Goal: Task Accomplishment & Management: Manage account settings

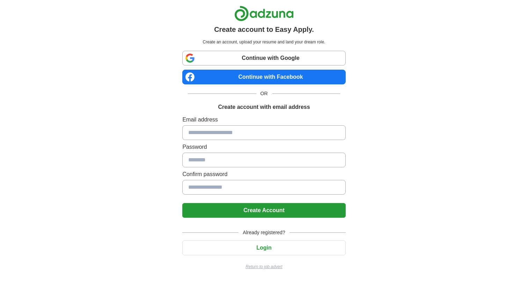
click at [244, 131] on input at bounding box center [263, 132] width 163 height 15
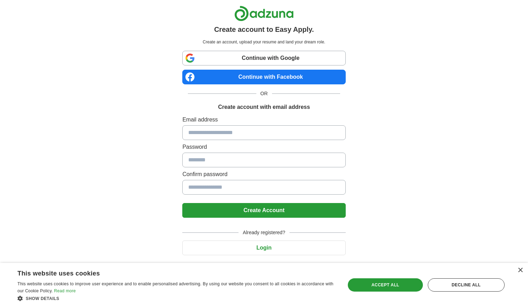
type input "**********"
click at [238, 159] on input at bounding box center [263, 159] width 163 height 15
click at [523, 270] on div "×" at bounding box center [520, 269] width 5 height 5
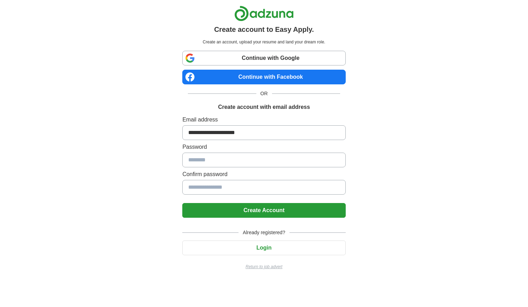
click at [231, 161] on input at bounding box center [263, 159] width 163 height 15
click at [230, 189] on input at bounding box center [263, 187] width 163 height 15
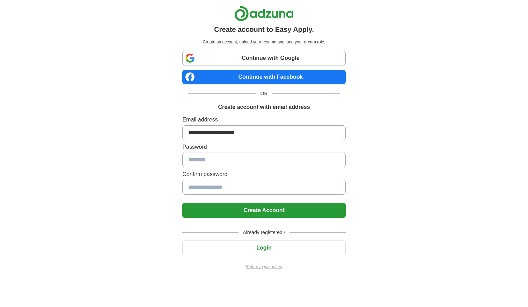
click at [230, 189] on input at bounding box center [263, 187] width 163 height 15
click at [248, 244] on button "Login" at bounding box center [263, 247] width 163 height 15
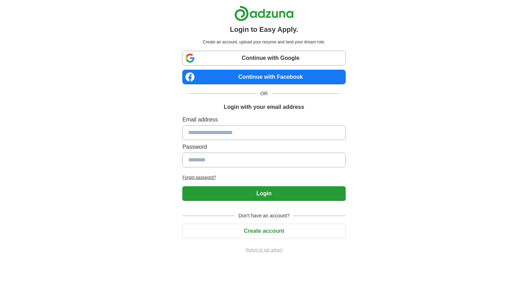
click at [207, 130] on input at bounding box center [263, 132] width 163 height 15
type input "**********"
click at [202, 167] on input at bounding box center [263, 159] width 163 height 15
click at [203, 156] on input at bounding box center [263, 159] width 163 height 15
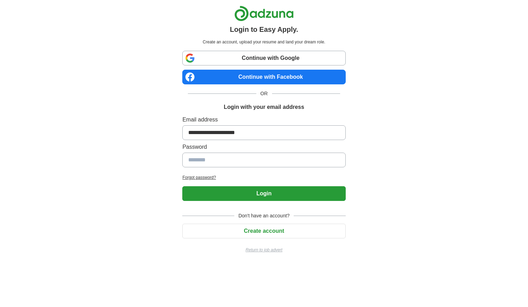
click at [203, 156] on input at bounding box center [263, 159] width 163 height 15
